Goal: Check status: Check status

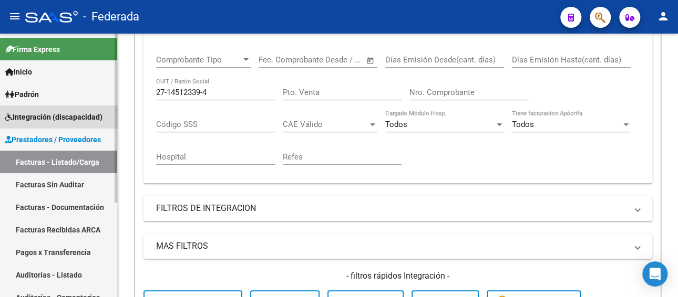
click at [67, 118] on span "Integración (discapacidad)" at bounding box center [53, 117] width 97 height 12
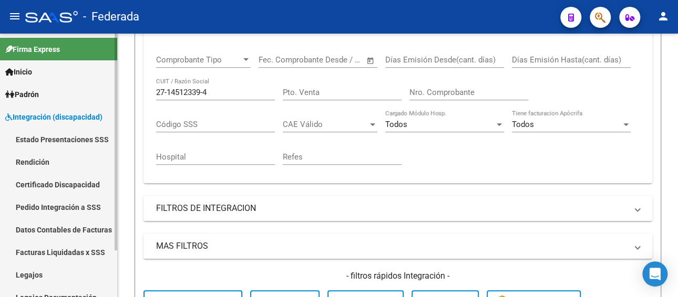
click at [30, 269] on link "Legajos" at bounding box center [58, 275] width 117 height 23
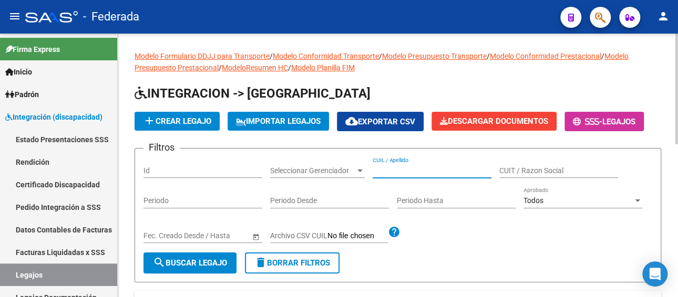
click at [403, 169] on input "CUIL / Apellido" at bounding box center [432, 171] width 119 height 9
paste input "[PERSON_NAME]"
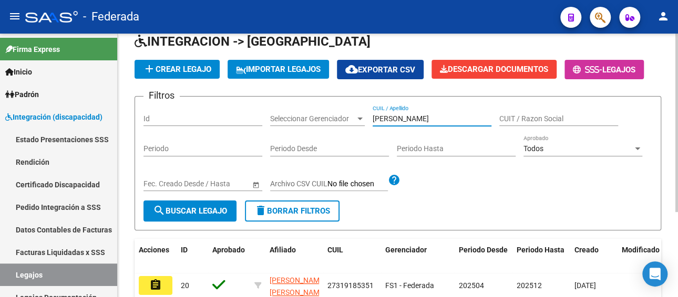
scroll to position [105, 0]
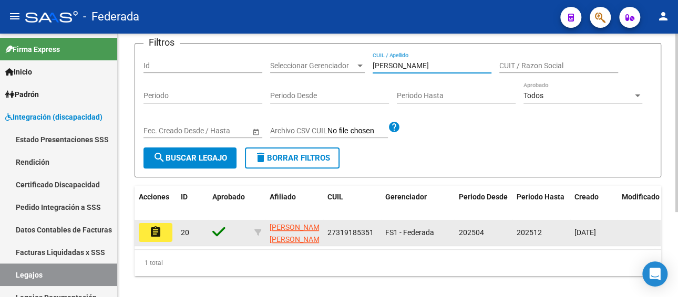
type input "[PERSON_NAME]"
drag, startPoint x: 373, startPoint y: 233, endPoint x: 325, endPoint y: 234, distance: 47.8
click at [325, 234] on datatable-body-cell "27319185351" at bounding box center [352, 233] width 58 height 26
copy span "27319185351"
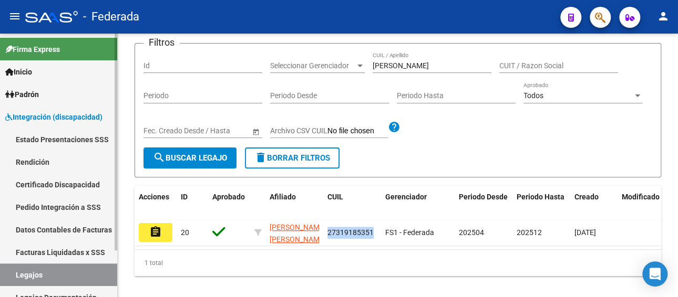
click at [74, 251] on link "Facturas Liquidadas x SSS" at bounding box center [58, 252] width 117 height 23
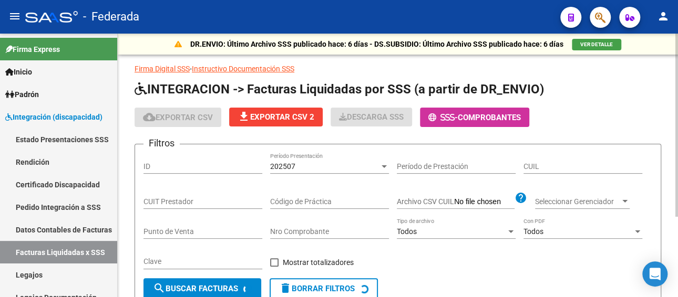
click at [313, 167] on div "202507" at bounding box center [324, 166] width 109 height 9
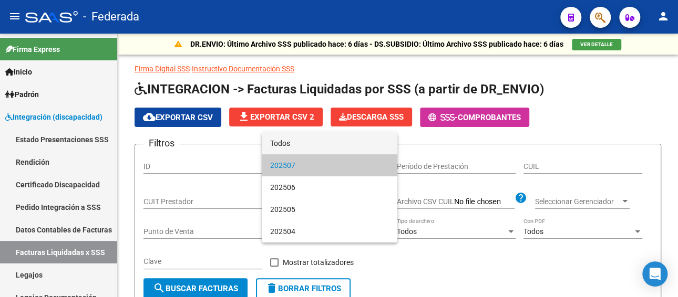
click at [305, 144] on span "Todos" at bounding box center [329, 143] width 119 height 22
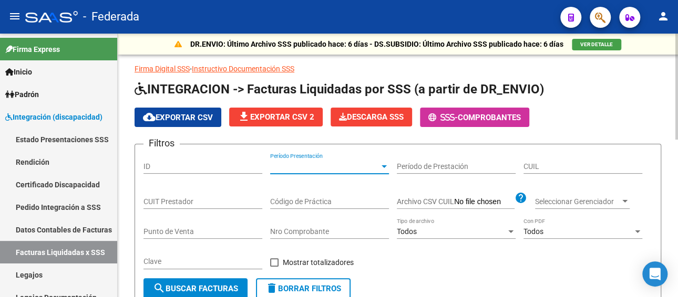
click at [558, 169] on input "CUIL" at bounding box center [582, 166] width 119 height 9
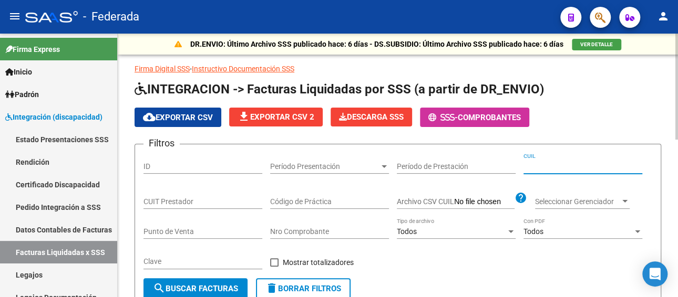
paste input "27-31918535-1"
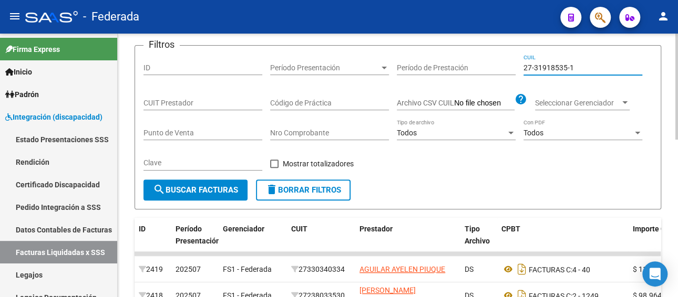
scroll to position [105, 0]
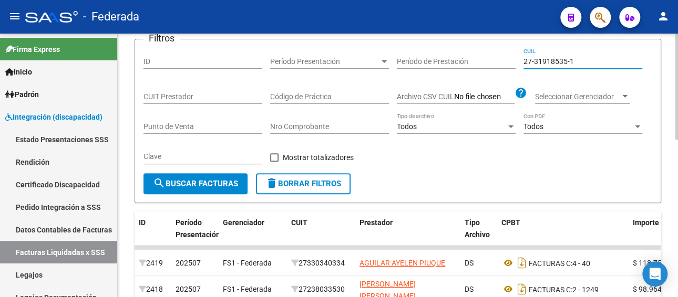
type input "27-31918535-1"
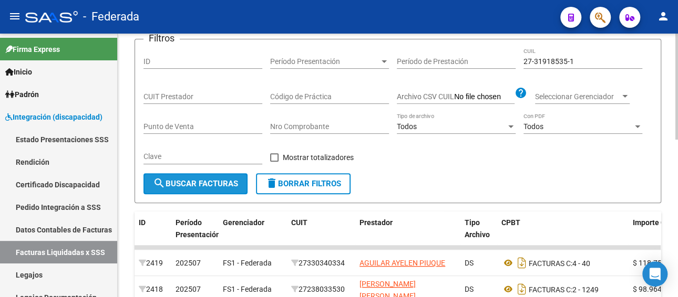
click at [217, 181] on span "search Buscar Facturas" at bounding box center [195, 183] width 85 height 9
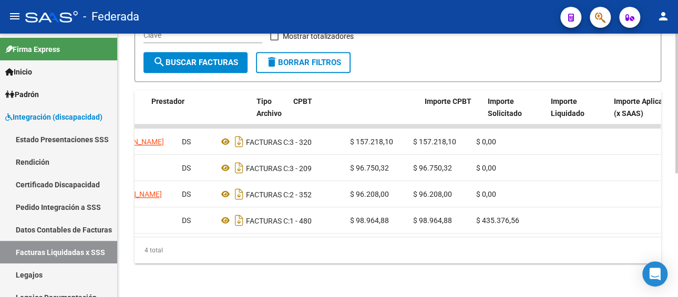
scroll to position [0, 0]
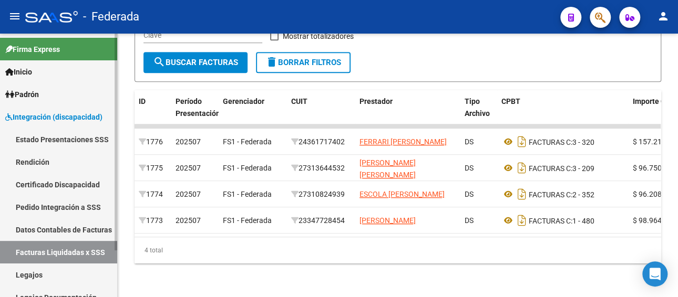
click at [24, 208] on link "Pedido Integración a SSS" at bounding box center [58, 207] width 117 height 23
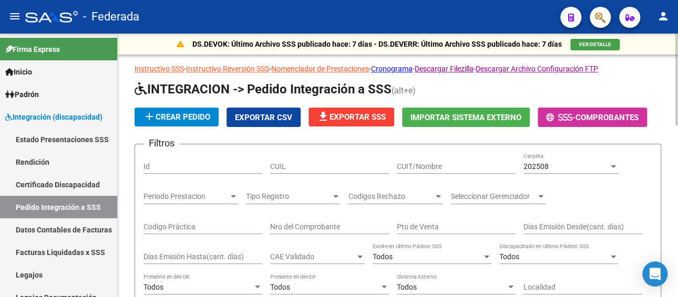
click at [576, 163] on div "202508" at bounding box center [565, 166] width 85 height 9
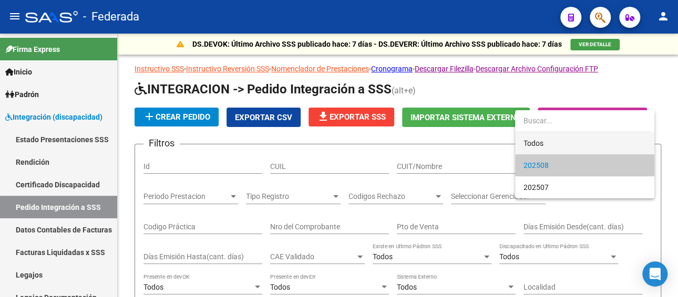
click at [546, 143] on span "Todos" at bounding box center [584, 143] width 122 height 22
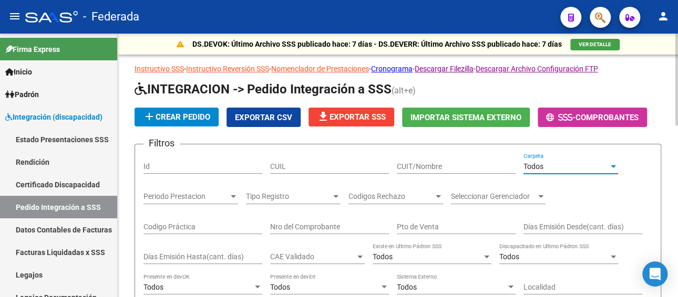
click at [346, 164] on input "CUIL" at bounding box center [329, 166] width 119 height 9
paste input "27319185351"
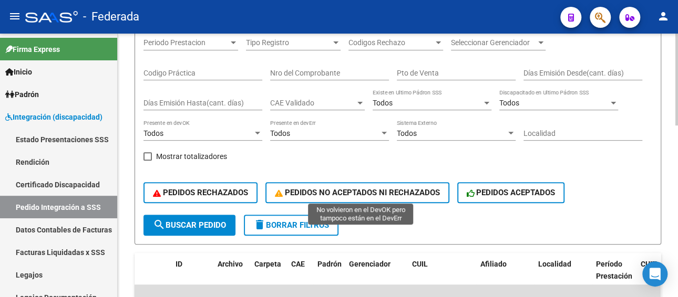
scroll to position [158, 0]
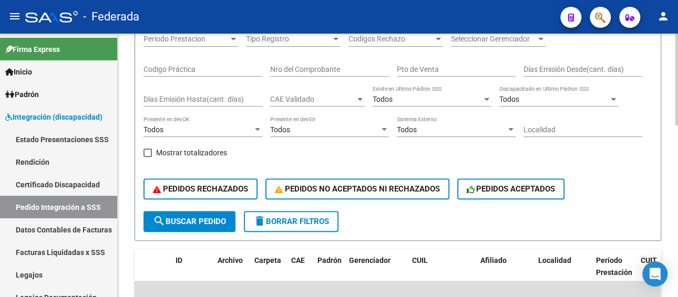
type input "27319185351"
click at [203, 219] on span "search Buscar Pedido" at bounding box center [189, 221] width 73 height 9
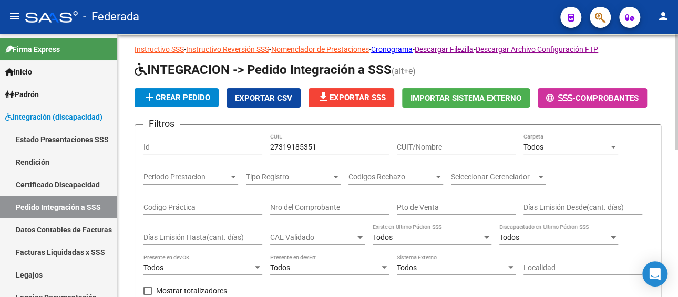
scroll to position [19, 0]
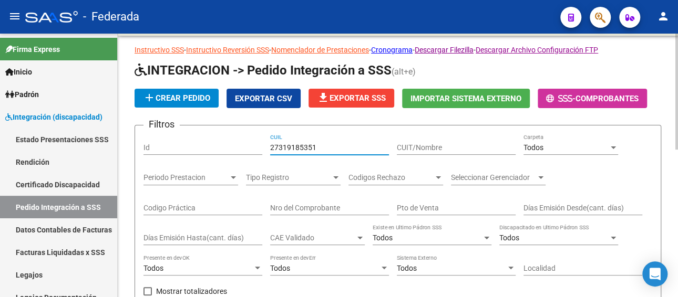
drag, startPoint x: 329, startPoint y: 142, endPoint x: 287, endPoint y: 142, distance: 42.0
click at [287, 143] on input "27319185351" at bounding box center [329, 147] width 119 height 9
click at [340, 147] on input "27319185351" at bounding box center [329, 147] width 119 height 9
drag, startPoint x: 340, startPoint y: 147, endPoint x: 250, endPoint y: 147, distance: 90.4
click at [250, 147] on div "Filtros Id 27319185351 CUIL CUIT/Nombre Todos Carpeta Periodo Prestacion Period…" at bounding box center [397, 242] width 509 height 216
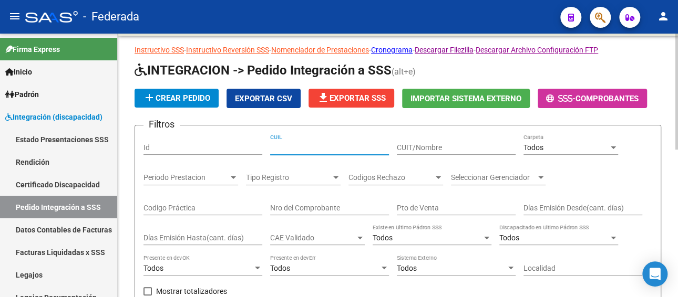
paste input "17927529777324"
click at [281, 147] on input "17927529777324" at bounding box center [329, 147] width 119 height 9
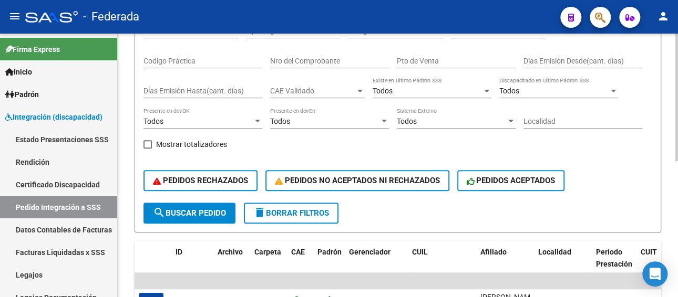
scroll to position [229, 0]
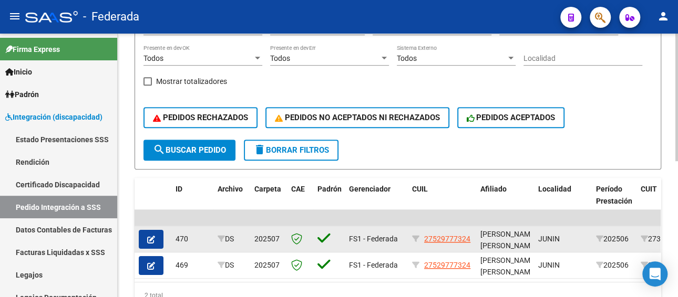
type input "27529777323"
drag, startPoint x: 474, startPoint y: 237, endPoint x: 420, endPoint y: 239, distance: 53.6
click at [420, 239] on datatable-body-cell "27529777324" at bounding box center [442, 240] width 68 height 26
copy div "27529777324"
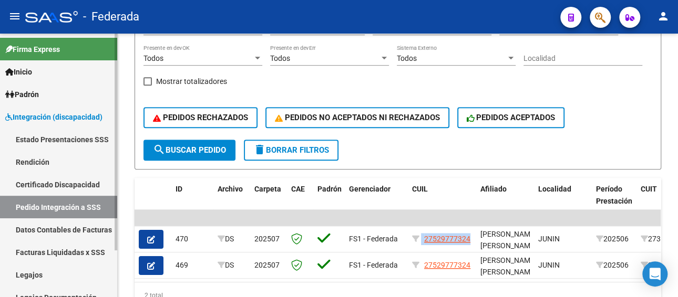
click at [52, 252] on link "Facturas Liquidadas x SSS" at bounding box center [58, 252] width 117 height 23
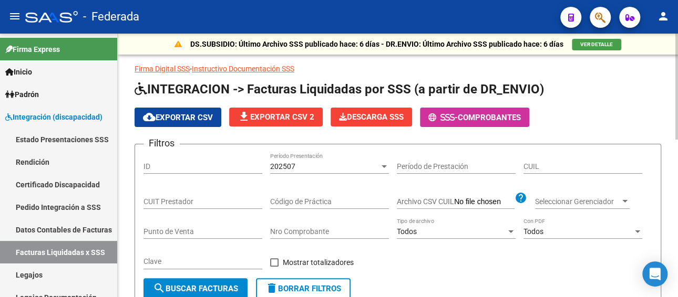
click at [296, 165] on div "202507" at bounding box center [324, 166] width 109 height 9
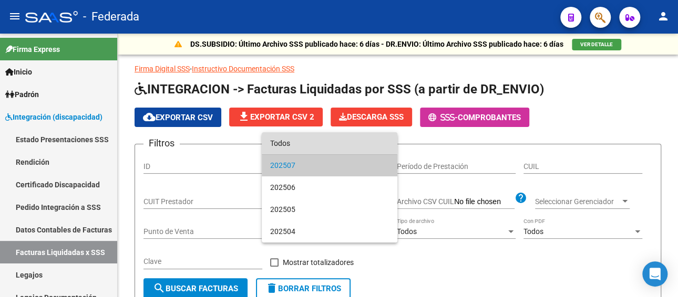
click at [296, 143] on span "Todos" at bounding box center [329, 143] width 119 height 22
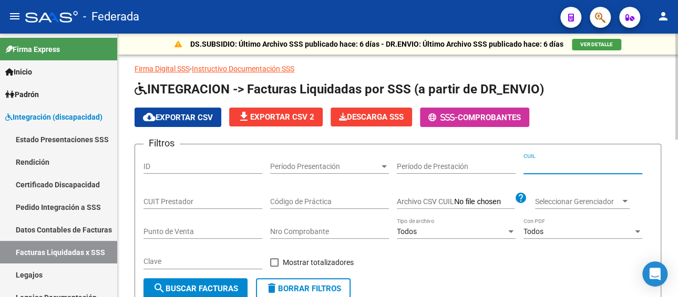
click at [529, 166] on input "CUIL" at bounding box center [582, 166] width 119 height 9
paste input "27-52977732-4"
type input "27-52977732-4"
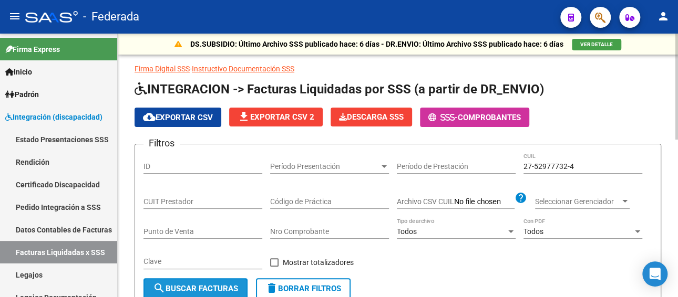
click at [198, 282] on button "search Buscar Facturas" at bounding box center [195, 289] width 104 height 21
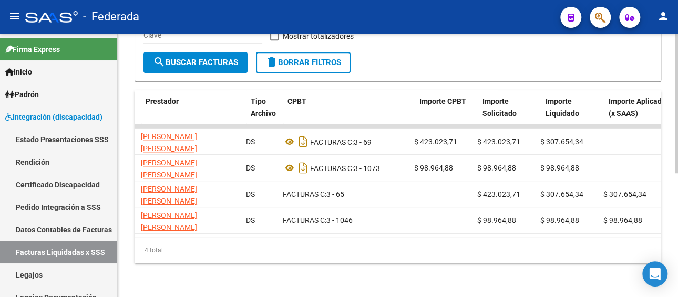
scroll to position [0, 213]
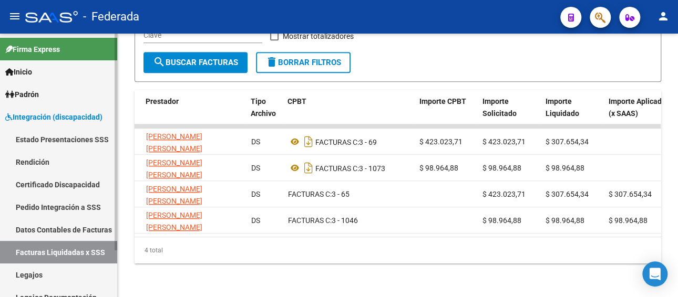
click at [32, 276] on link "Legajos" at bounding box center [58, 275] width 117 height 23
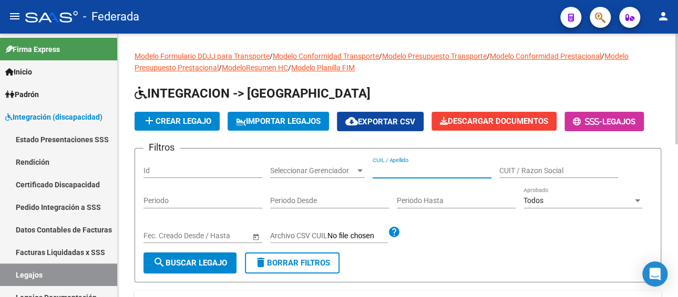
click at [418, 168] on input "CUIL / Apellido" at bounding box center [432, 171] width 119 height 9
paste input "27576106691"
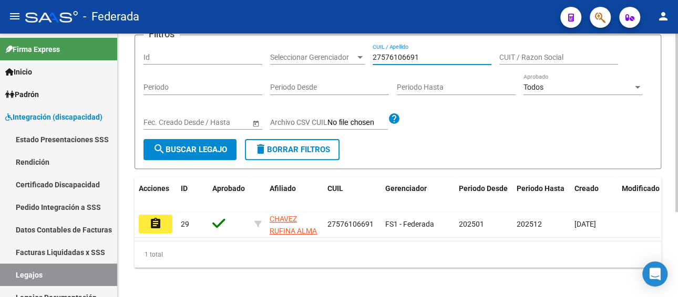
scroll to position [126, 0]
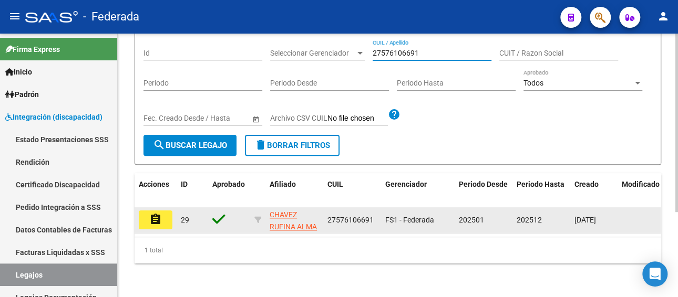
type input "27576106691"
drag, startPoint x: 373, startPoint y: 213, endPoint x: 325, endPoint y: 213, distance: 47.3
click at [325, 213] on datatable-body-cell "27576106691" at bounding box center [352, 221] width 58 height 26
copy span "27576106691"
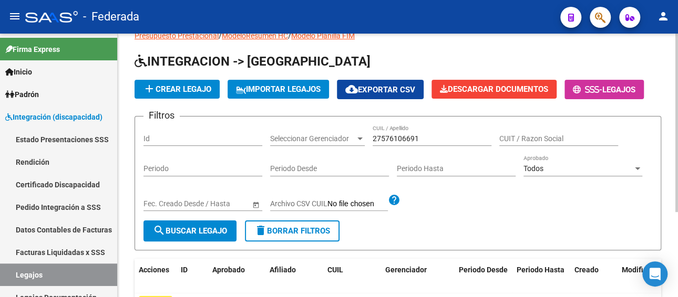
scroll to position [20, 0]
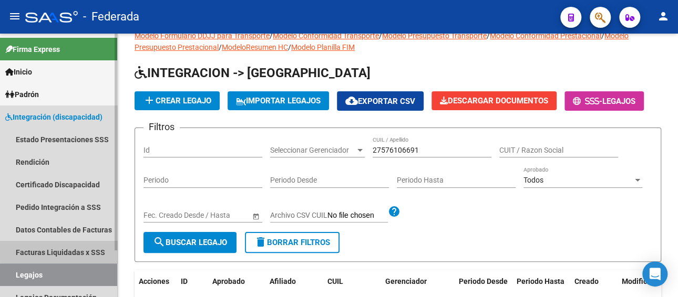
click at [67, 251] on link "Facturas Liquidadas x SSS" at bounding box center [58, 252] width 117 height 23
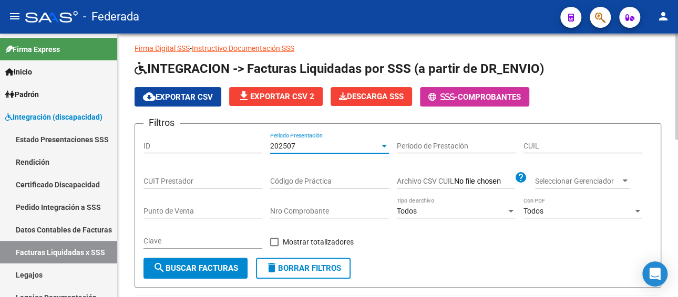
click at [308, 142] on div "202507" at bounding box center [324, 146] width 109 height 9
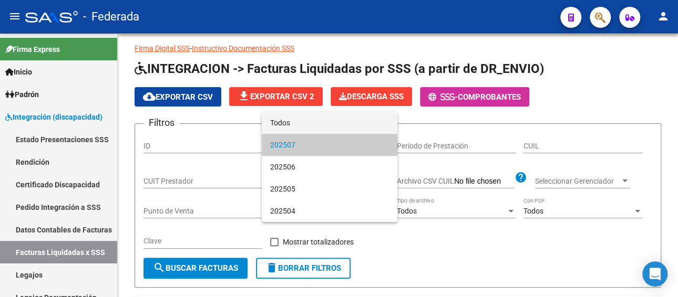
click at [308, 121] on span "Todos" at bounding box center [329, 123] width 119 height 22
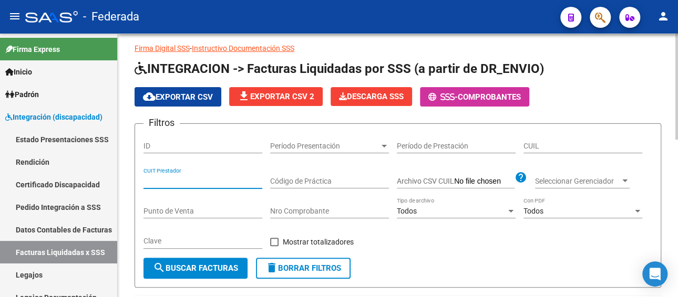
click at [214, 178] on input "CUIT Prestador" at bounding box center [202, 181] width 119 height 9
paste input "27-57610669-1"
type input "27-57610669-1"
click at [207, 262] on button "search Buscar Facturas" at bounding box center [195, 268] width 104 height 21
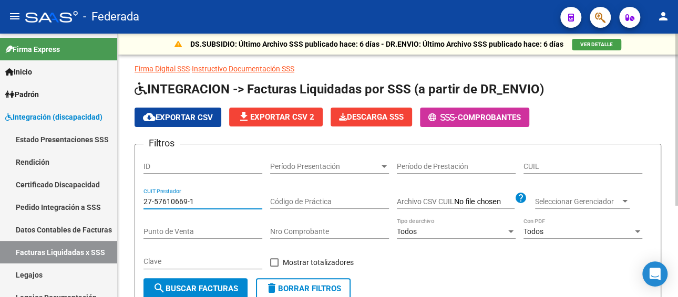
drag, startPoint x: 196, startPoint y: 202, endPoint x: 142, endPoint y: 201, distance: 54.1
click at [142, 201] on form "Filtros ID Período Presentación Período Presentación Período de Prestación CUIL…" at bounding box center [398, 226] width 527 height 165
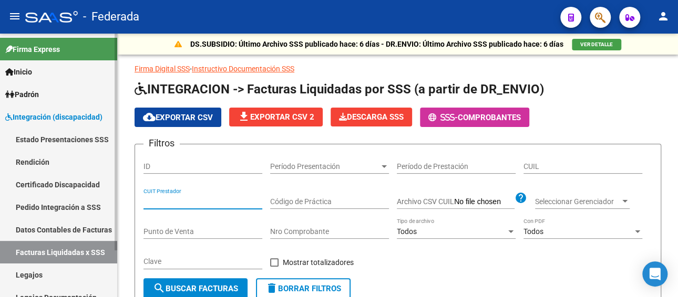
click at [64, 208] on link "Pedido Integración a SSS" at bounding box center [58, 207] width 117 height 23
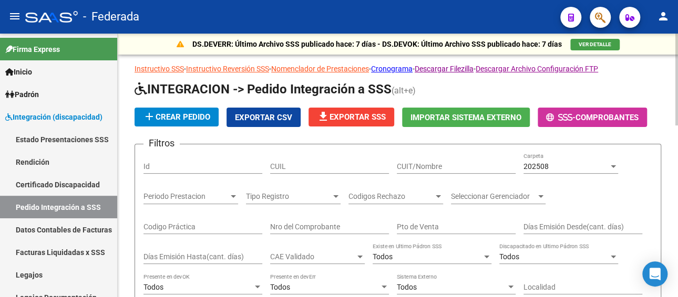
click at [306, 163] on input "CUIL" at bounding box center [329, 166] width 119 height 9
paste input "27576106691"
type input "27576106691"
click at [560, 168] on div "202508" at bounding box center [565, 166] width 85 height 9
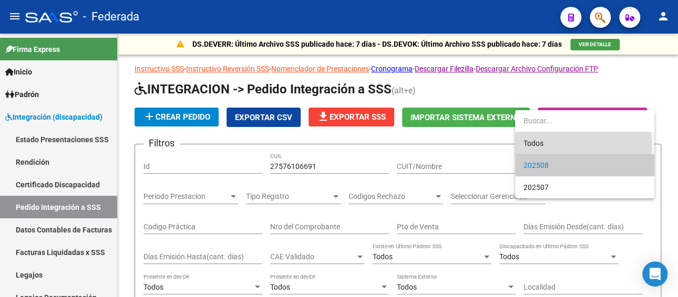
click at [543, 146] on span "Todos" at bounding box center [584, 143] width 122 height 22
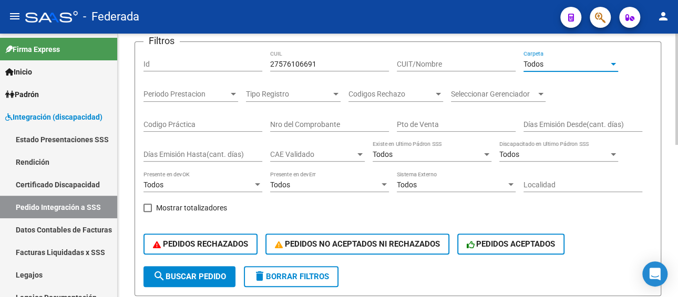
scroll to position [105, 0]
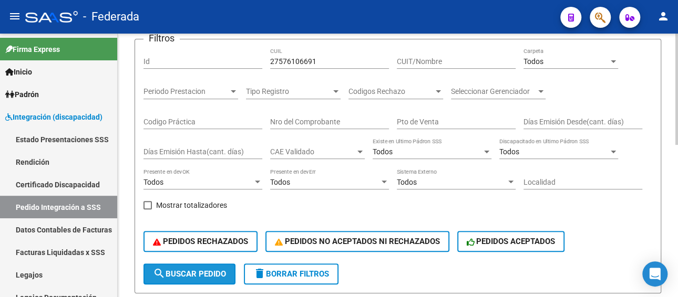
click at [215, 273] on span "search Buscar Pedido" at bounding box center [189, 274] width 73 height 9
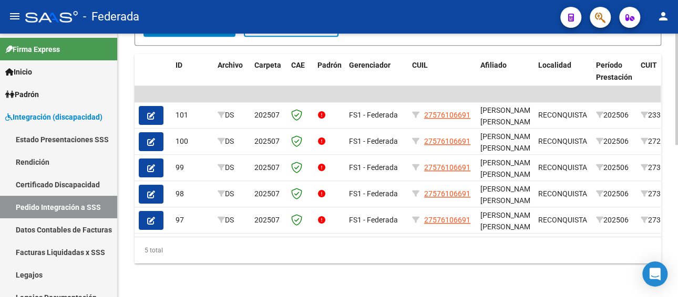
scroll to position [361, 0]
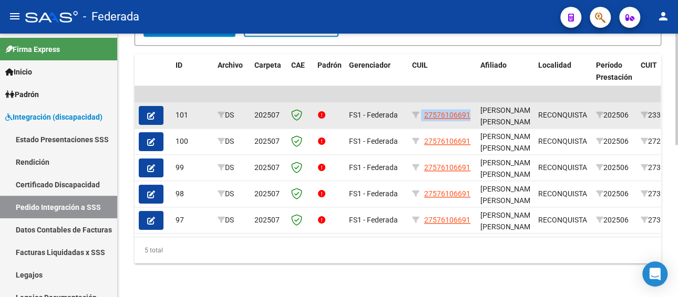
drag, startPoint x: 470, startPoint y: 104, endPoint x: 420, endPoint y: 105, distance: 49.4
click at [420, 109] on div "27576106691" at bounding box center [442, 115] width 60 height 12
copy div "27576106691"
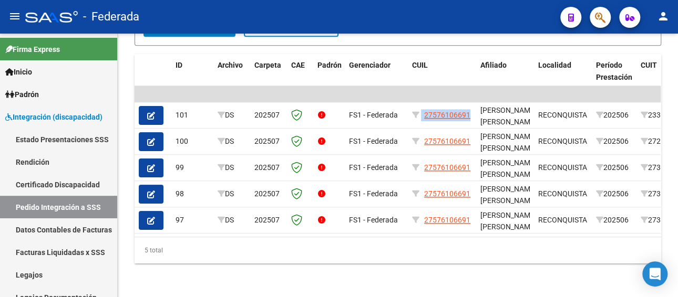
copy div "27576106691"
click at [78, 254] on link "Facturas Liquidadas x SSS" at bounding box center [58, 252] width 117 height 23
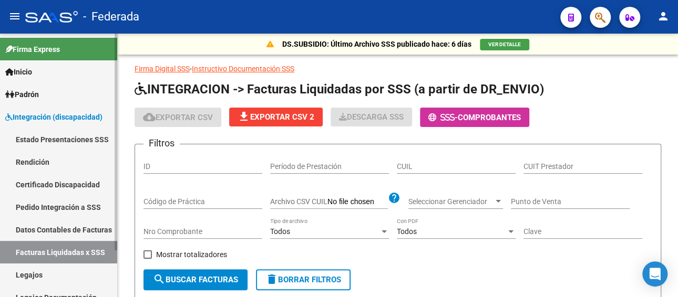
click at [66, 207] on link "Pedido Integración a SSS" at bounding box center [58, 207] width 117 height 23
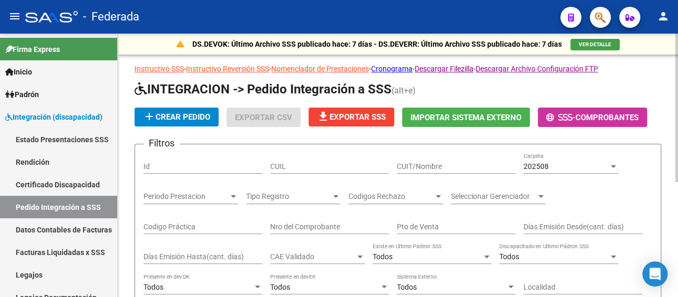
click at [319, 165] on input "CUIL" at bounding box center [329, 166] width 119 height 9
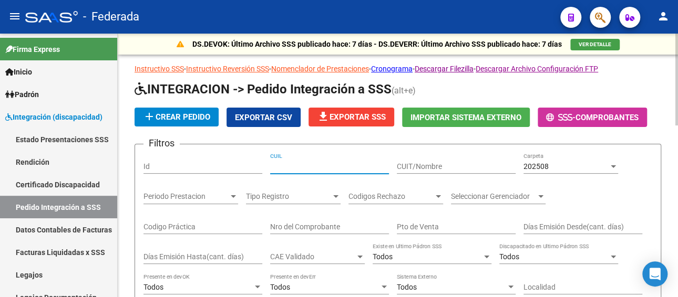
paste input "27576106691"
type input "27576106691"
click at [559, 167] on div "202508" at bounding box center [565, 166] width 85 height 9
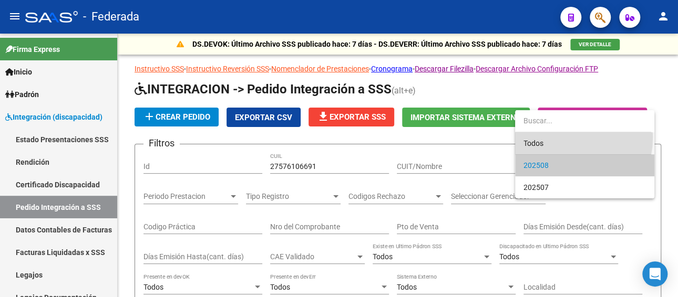
click at [558, 137] on span "Todos" at bounding box center [584, 143] width 122 height 22
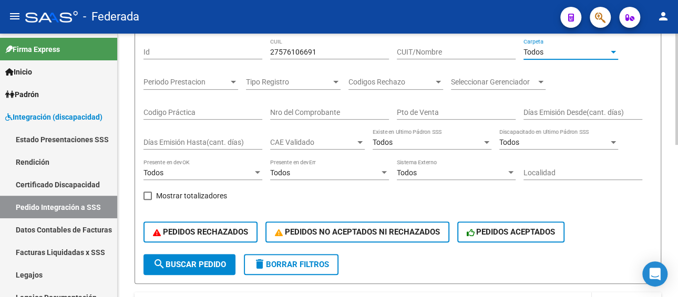
scroll to position [263, 0]
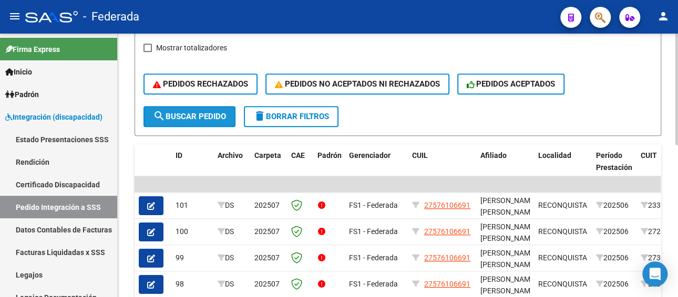
click at [180, 114] on span "search Buscar Pedido" at bounding box center [189, 116] width 73 height 9
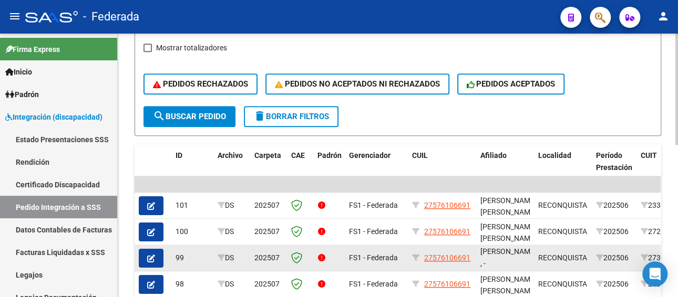
scroll to position [315, 0]
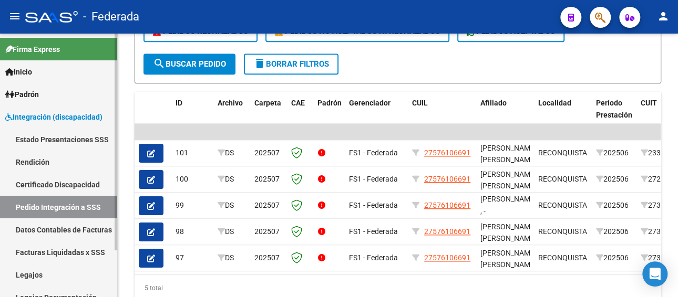
click at [86, 253] on link "Facturas Liquidadas x SSS" at bounding box center [58, 252] width 117 height 23
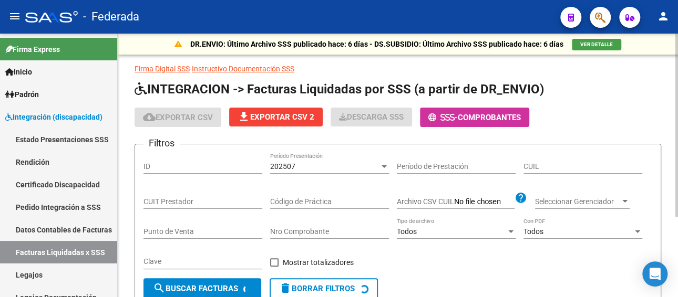
click at [328, 167] on div "202507" at bounding box center [324, 166] width 109 height 9
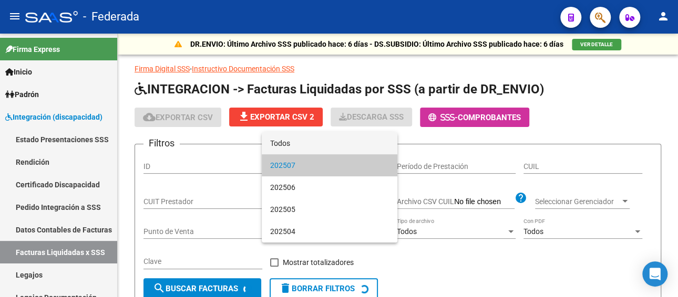
click at [316, 143] on span "Todos" at bounding box center [329, 143] width 119 height 22
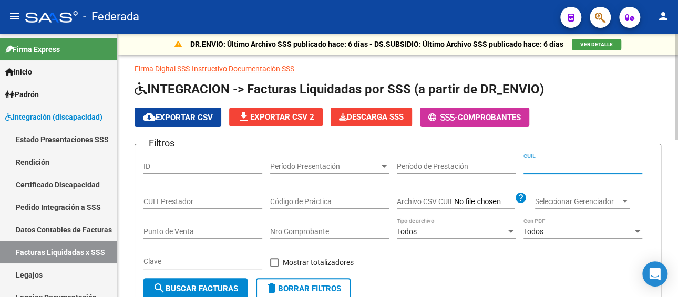
click at [590, 167] on input "CUIL" at bounding box center [582, 166] width 119 height 9
paste input "27-57610669-1"
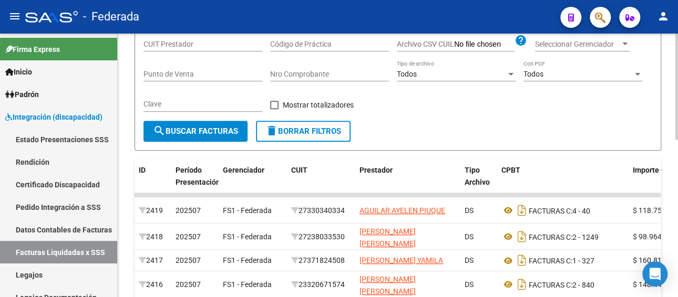
type input "27-57610669-1"
click at [196, 130] on span "search Buscar Facturas" at bounding box center [195, 131] width 85 height 9
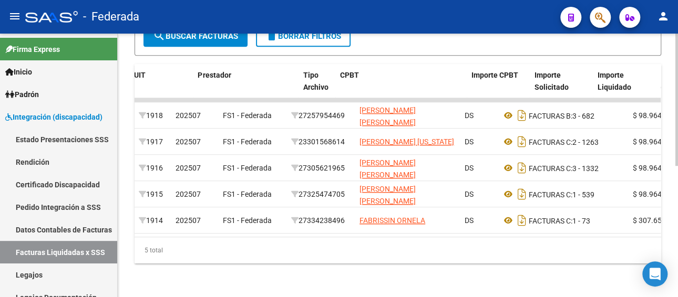
scroll to position [0, 259]
